Goal: Navigation & Orientation: Find specific page/section

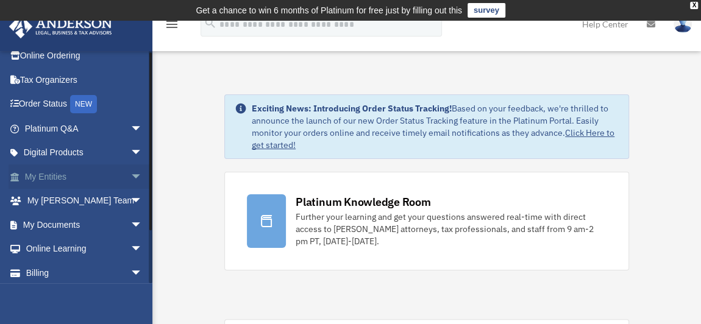
scroll to position [55, 0]
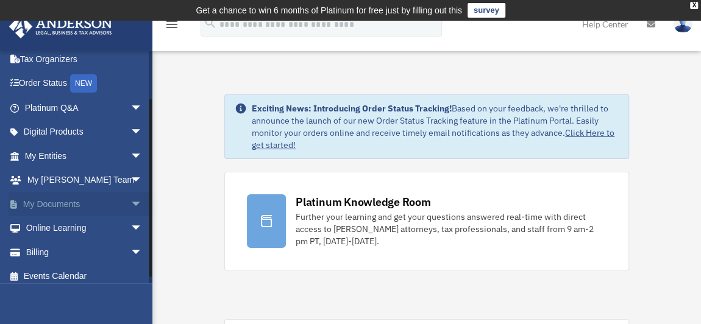
click at [130, 202] on span "arrow_drop_down" at bounding box center [142, 204] width 24 height 25
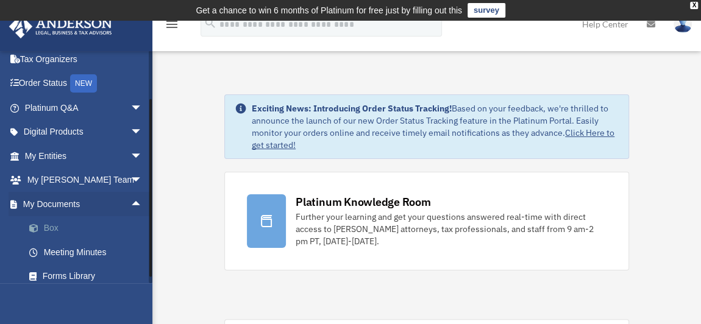
click at [51, 225] on link "Box" at bounding box center [89, 228] width 144 height 24
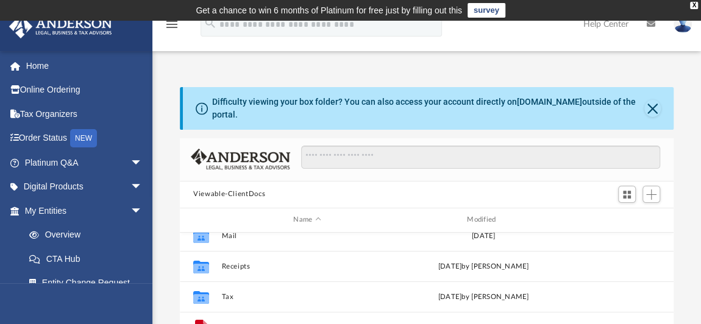
scroll to position [160, 0]
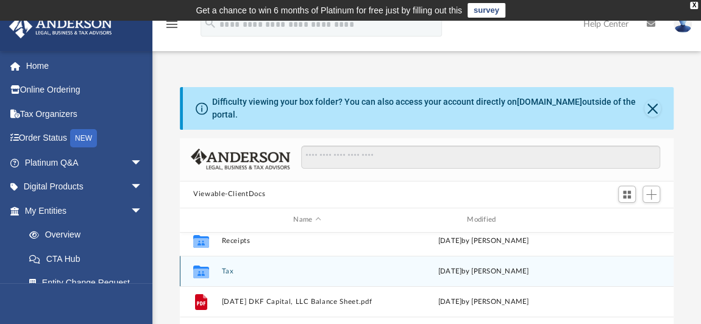
click at [231, 267] on button "Tax" at bounding box center [307, 271] width 171 height 8
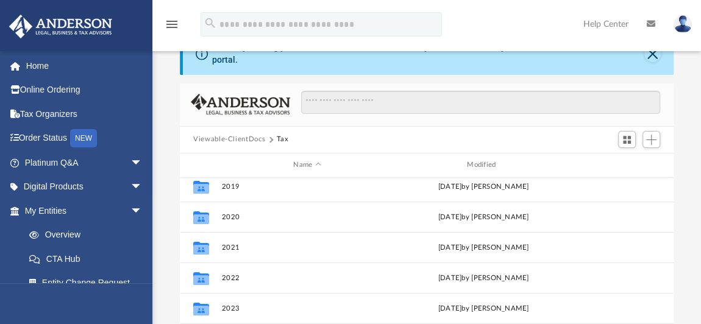
scroll to position [0, 0]
